Goal: Task Accomplishment & Management: Complete application form

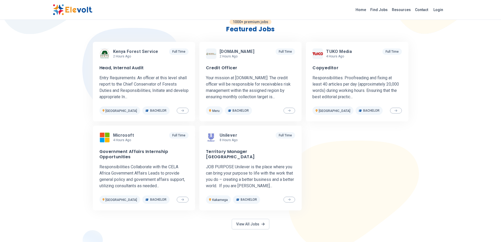
scroll to position [166, 0]
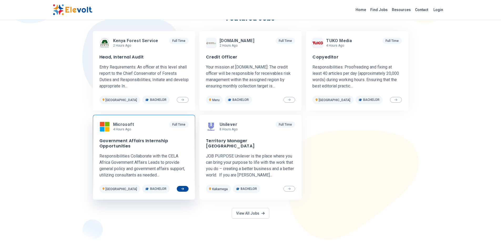
click at [120, 139] on h3 "Government Affairs Internship Opportunities" at bounding box center [143, 143] width 89 height 11
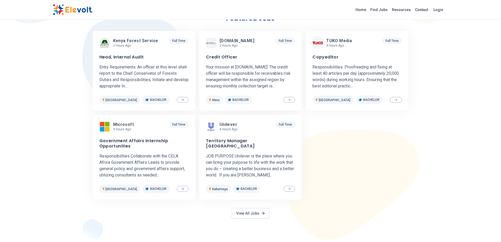
scroll to position [0, 0]
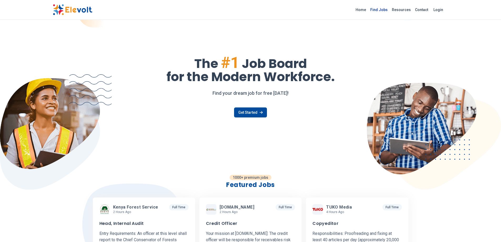
click at [380, 9] on link "Find Jobs" at bounding box center [379, 10] width 22 height 8
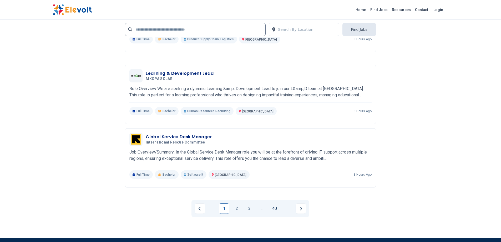
scroll to position [1006, 0]
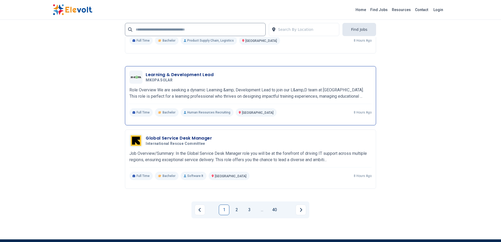
click at [150, 74] on h3 "Learning & Development Lead" at bounding box center [180, 75] width 68 height 6
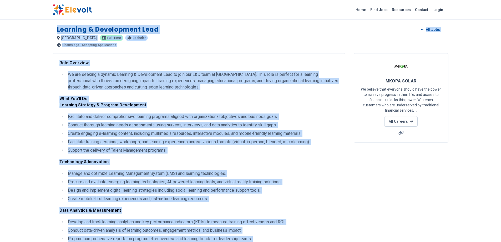
drag, startPoint x: 233, startPoint y: 126, endPoint x: 51, endPoint y: 29, distance: 206.0
copy div "Learning & Development Lead All Jobs nairobi KE Full-time Bachelor 8 hours ago …"
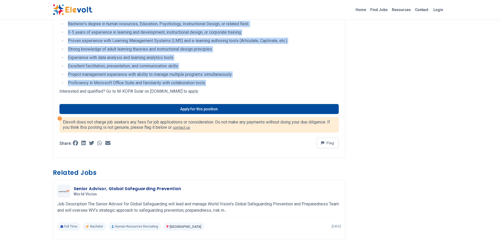
scroll to position [336, 0]
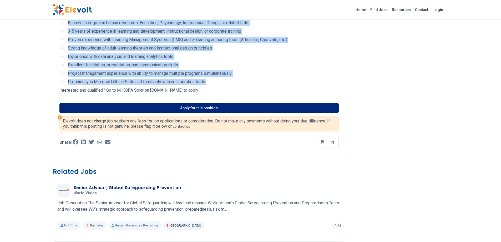
click at [190, 109] on link "Apply for this position" at bounding box center [198, 108] width 279 height 10
